Goal: Transaction & Acquisition: Subscribe to service/newsletter

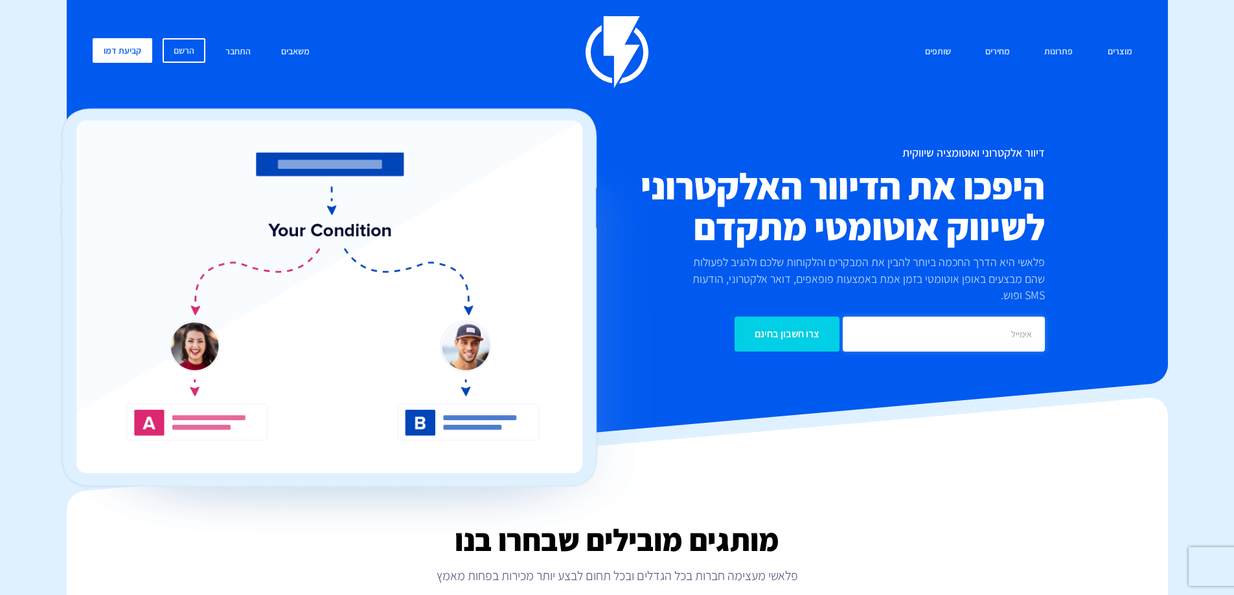
click at [908, 321] on input "email" at bounding box center [943, 334] width 202 height 35
type input "3175275@gmail.com"
click at [793, 319] on input "צרו חשבון בחינם" at bounding box center [786, 334] width 105 height 35
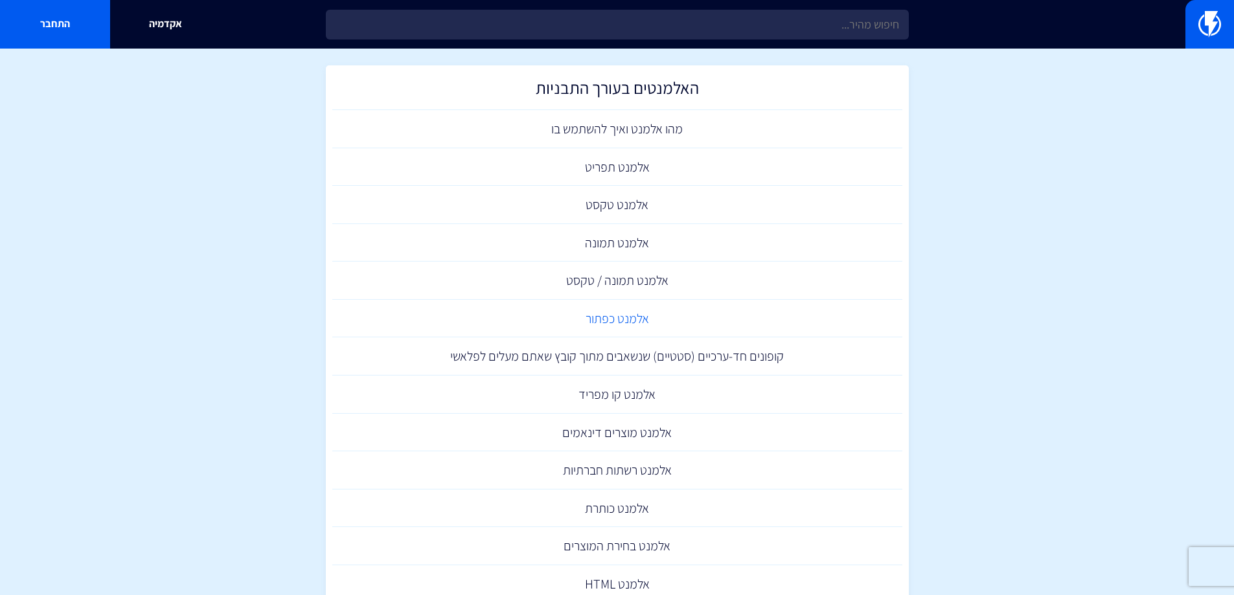
scroll to position [324, 0]
